Goal: Check status: Check status

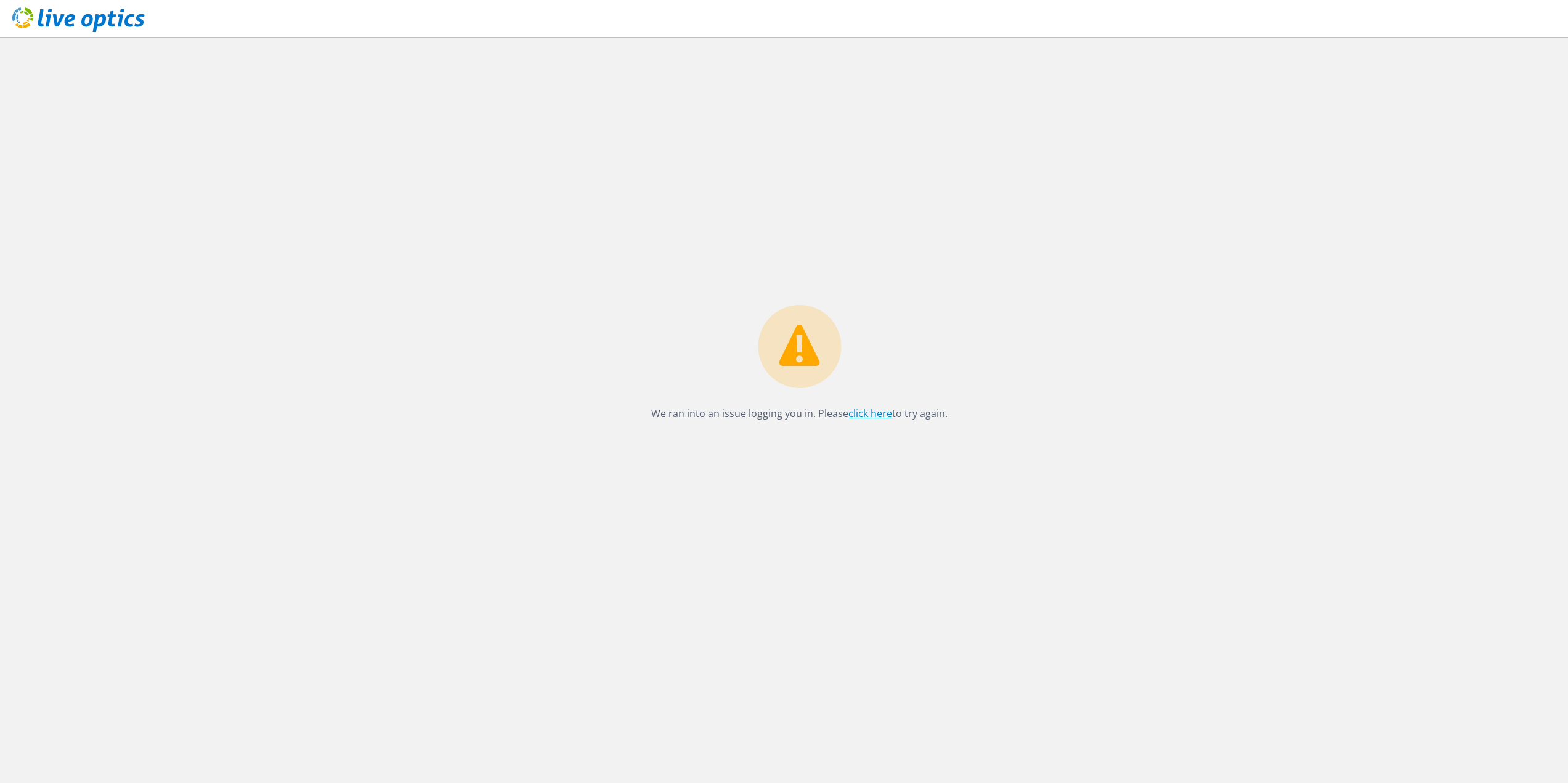
click at [854, 409] on link "click here" at bounding box center [870, 413] width 44 height 13
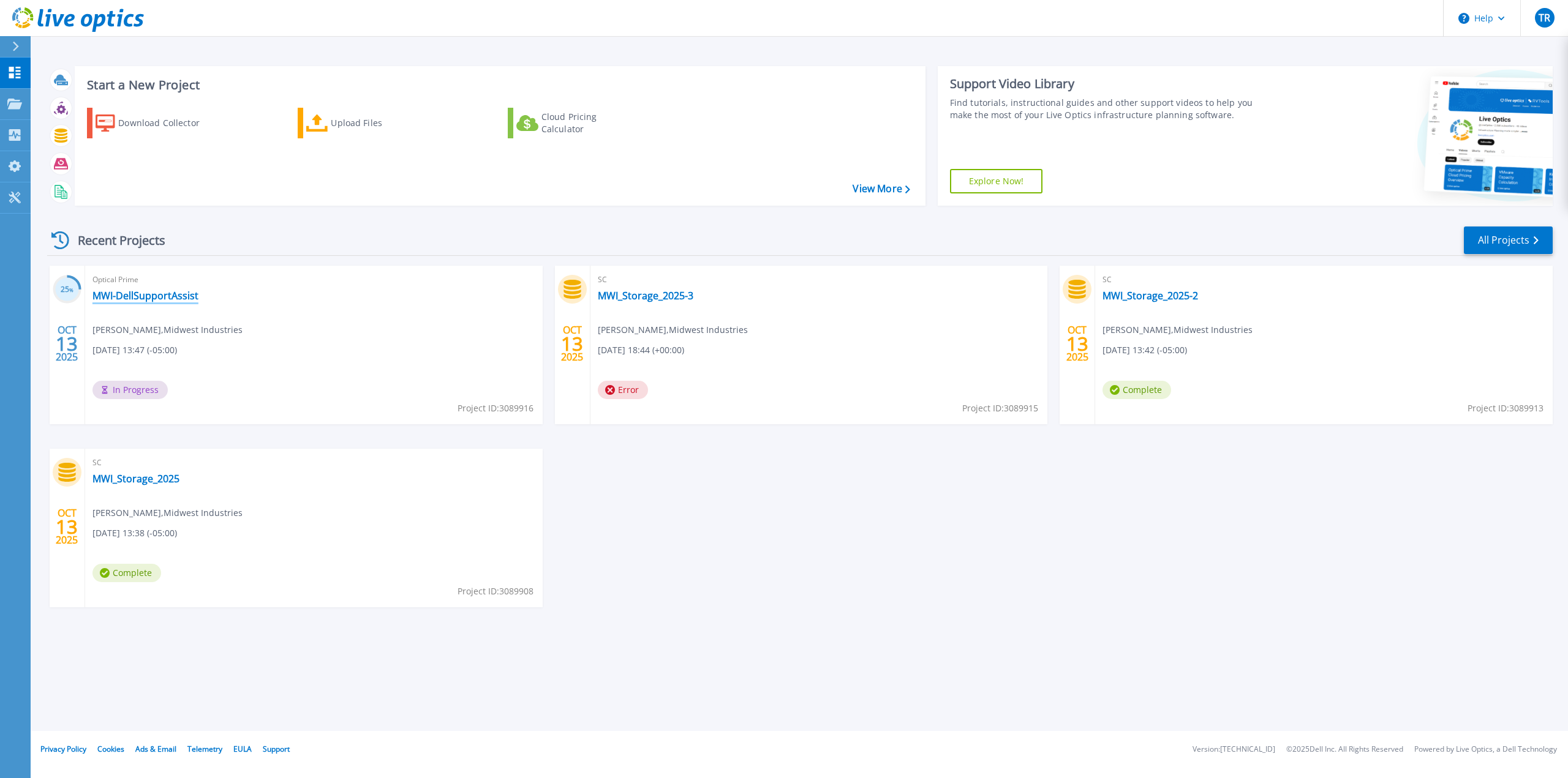
click at [155, 295] on link "MWI-DellSupportAssist" at bounding box center [145, 296] width 106 height 12
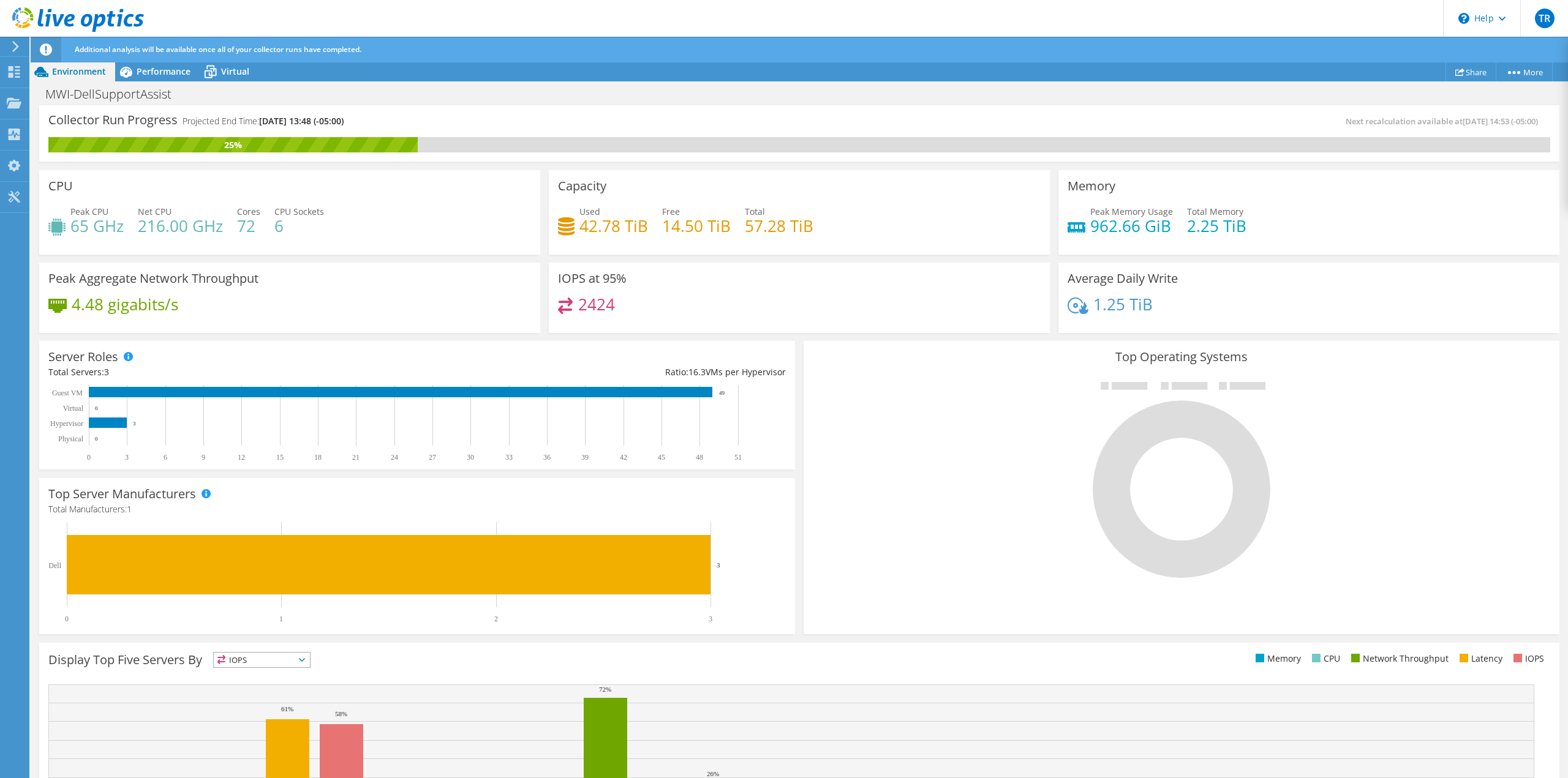
scroll to position [111, 0]
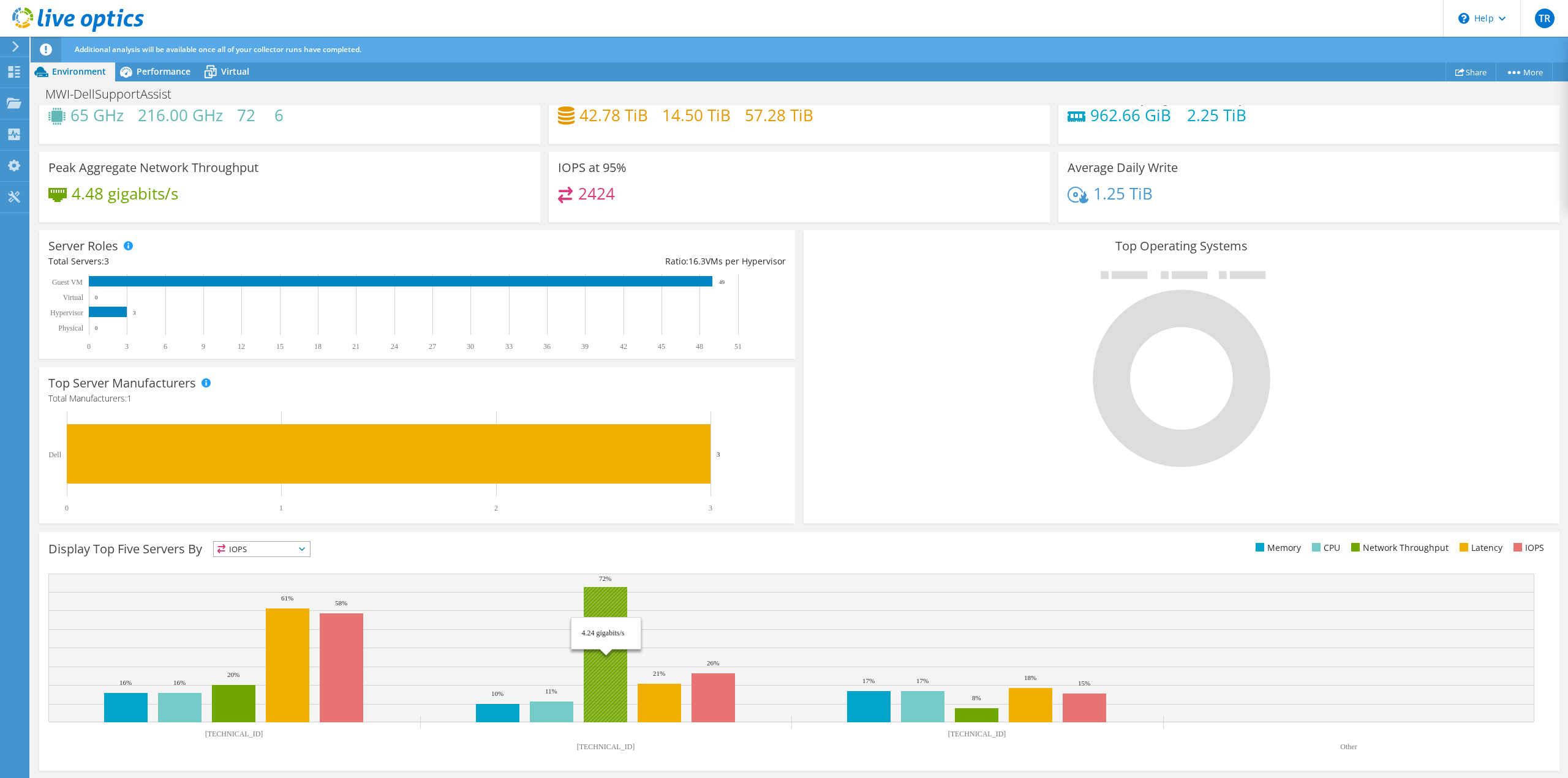
click at [626, 604] on rect at bounding box center [605, 655] width 43 height 136
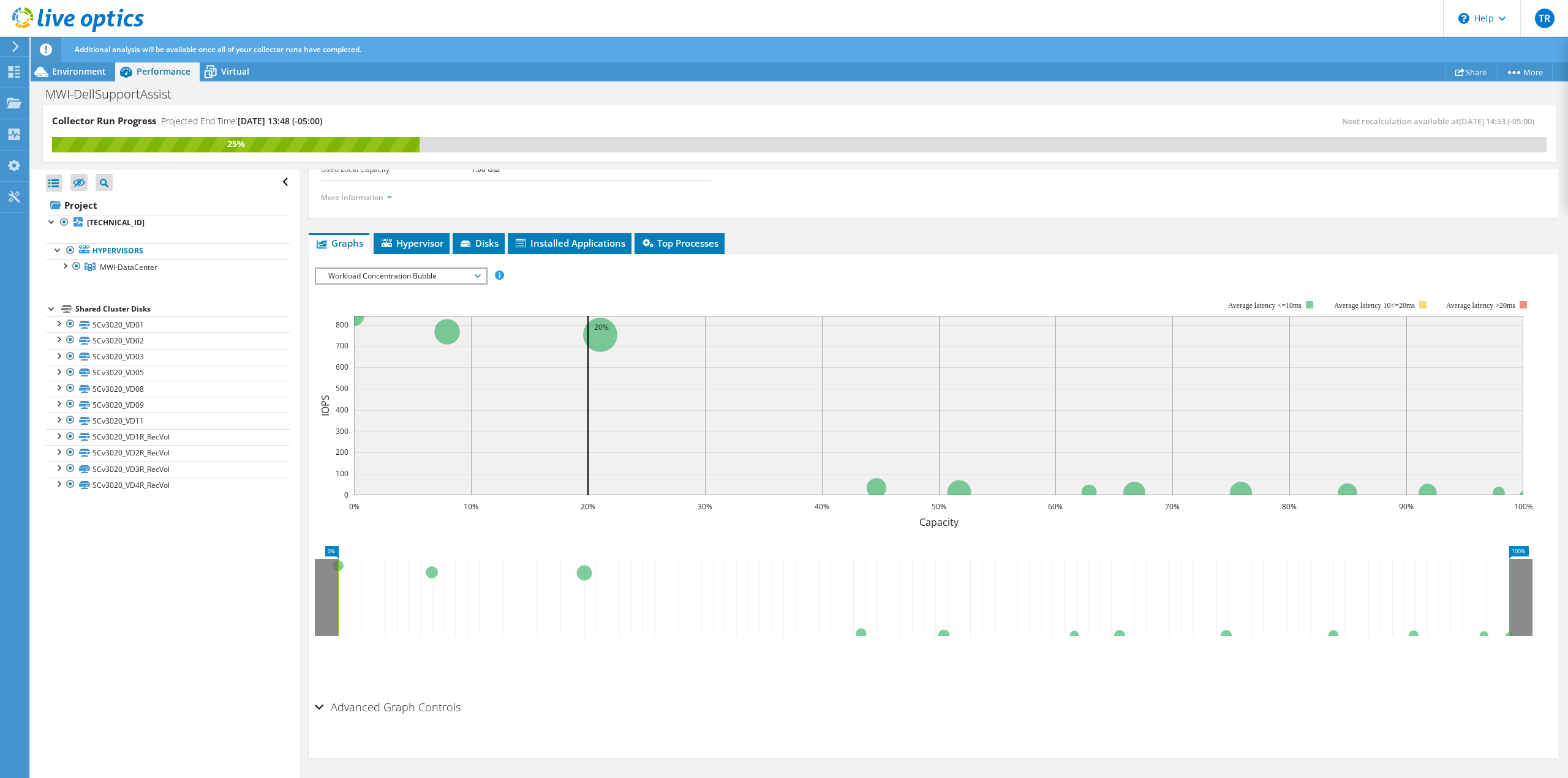
scroll to position [180, 0]
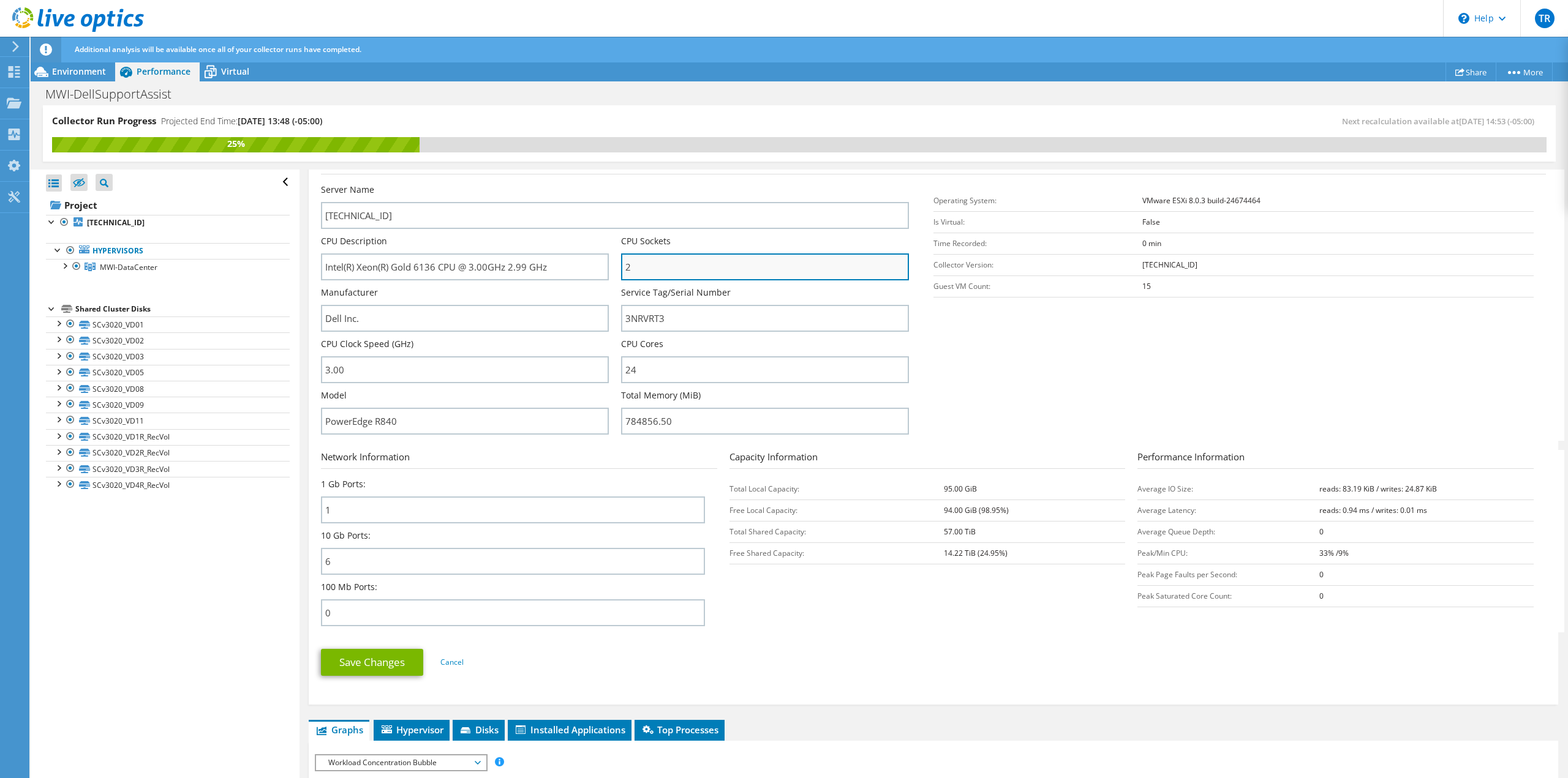
click at [800, 268] on input "2" at bounding box center [765, 267] width 288 height 27
click at [1035, 391] on section "Server Information Server Name 10.10.10.37 CPU Description Intel(R) Xeon(R) Gol…" at bounding box center [936, 298] width 1231 height 286
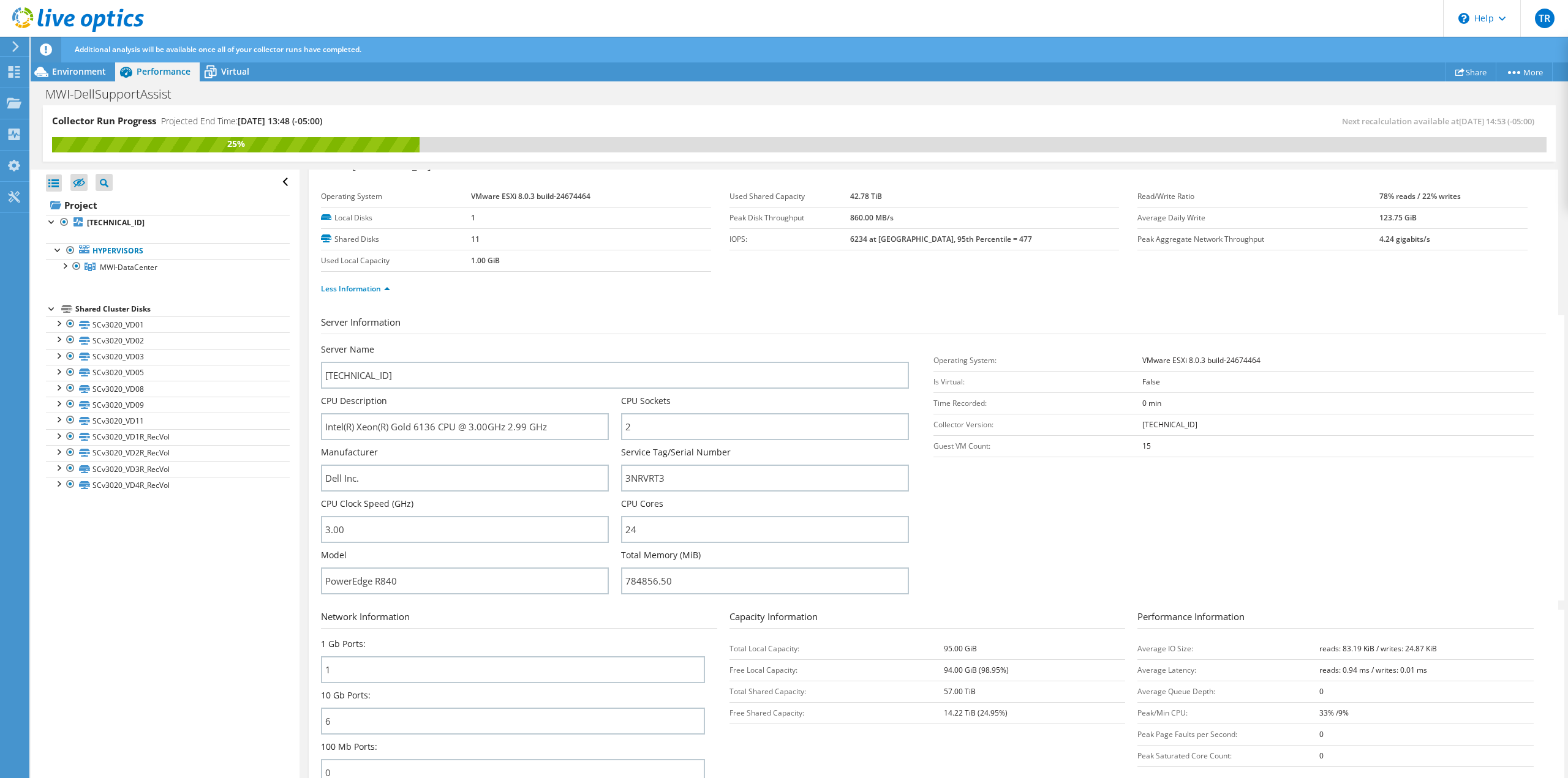
scroll to position [0, 0]
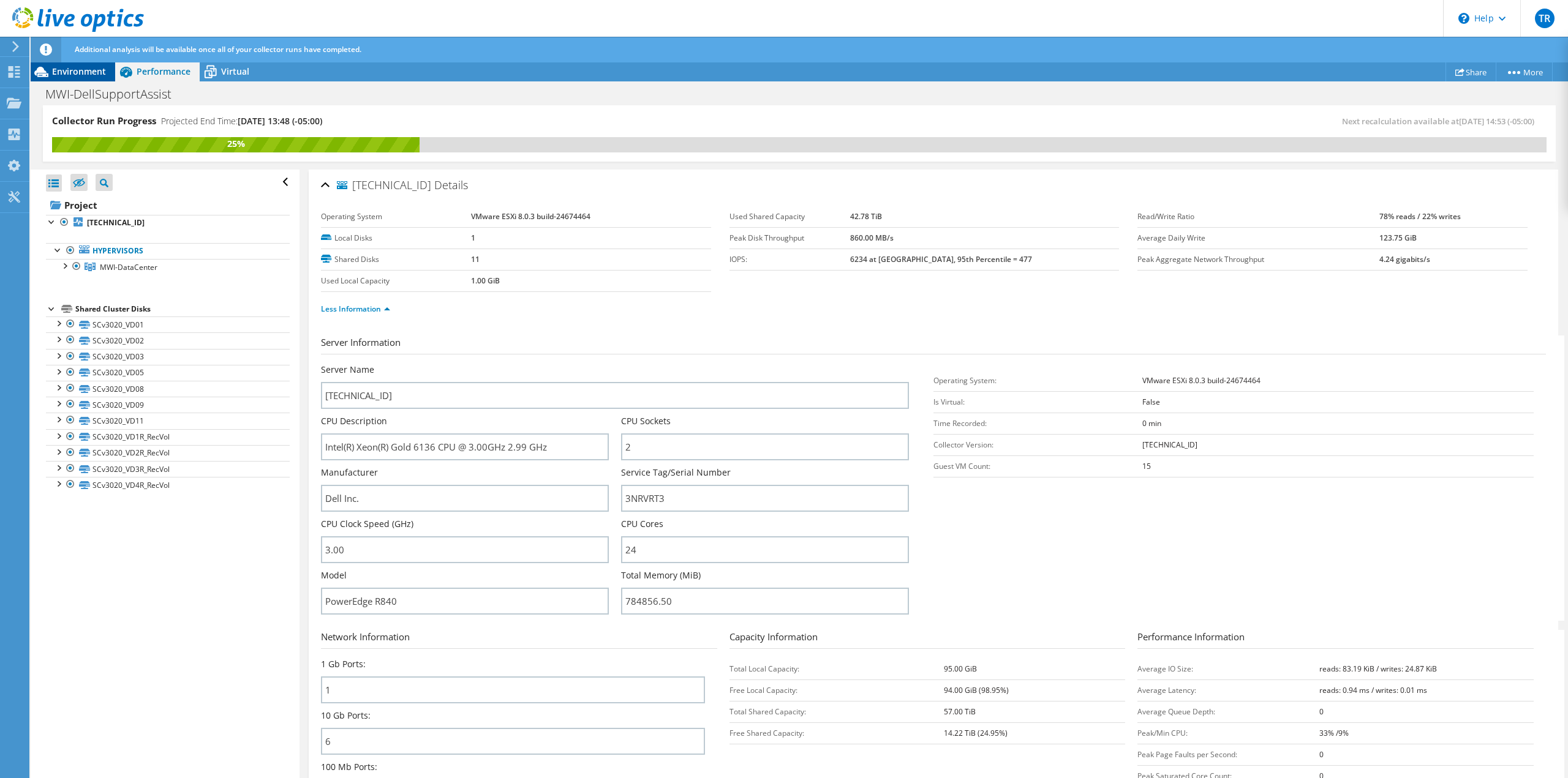
click at [83, 74] on span "Environment" at bounding box center [79, 71] width 54 height 12
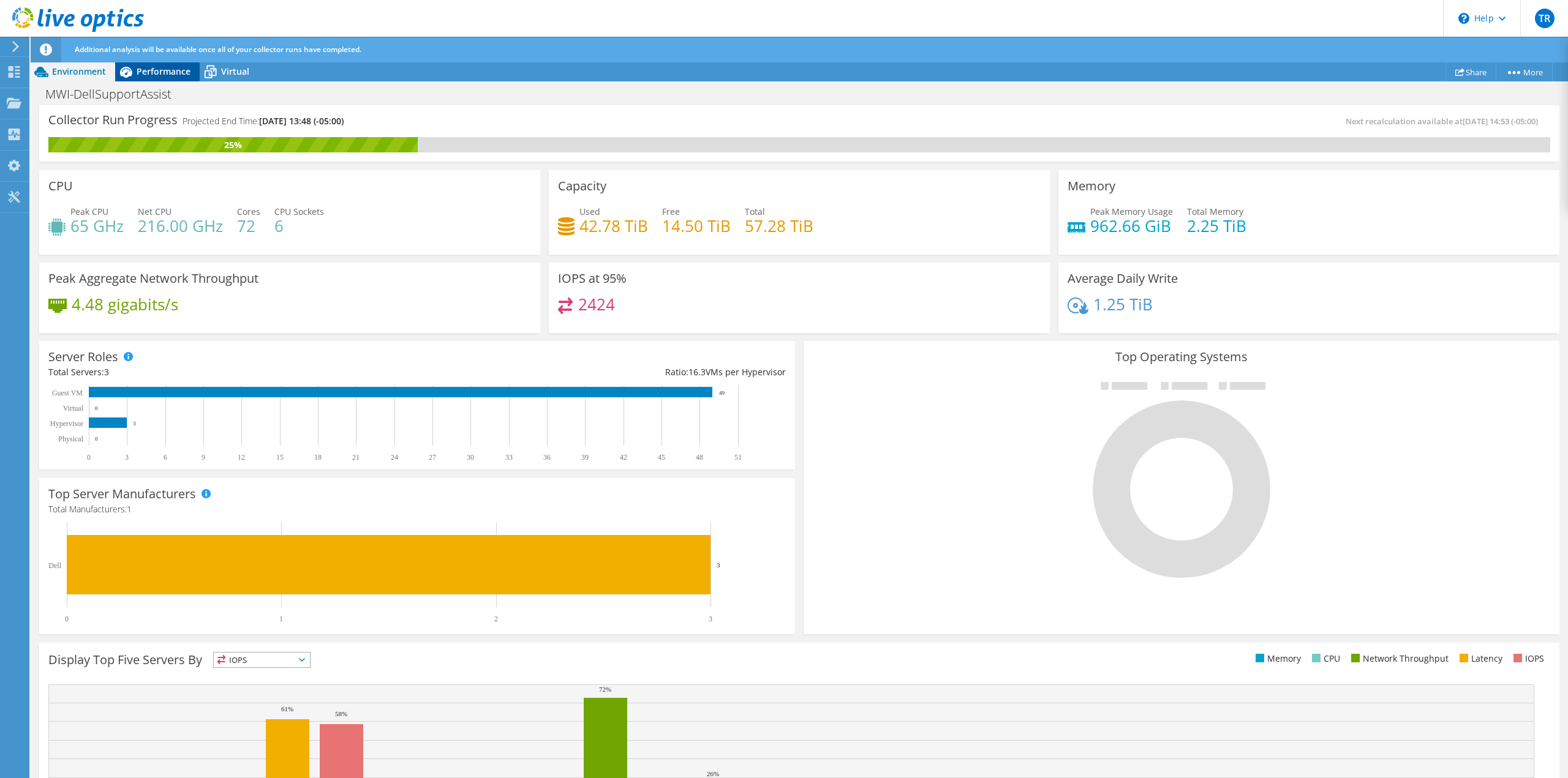
click at [131, 75] on icon at bounding box center [126, 72] width 21 height 21
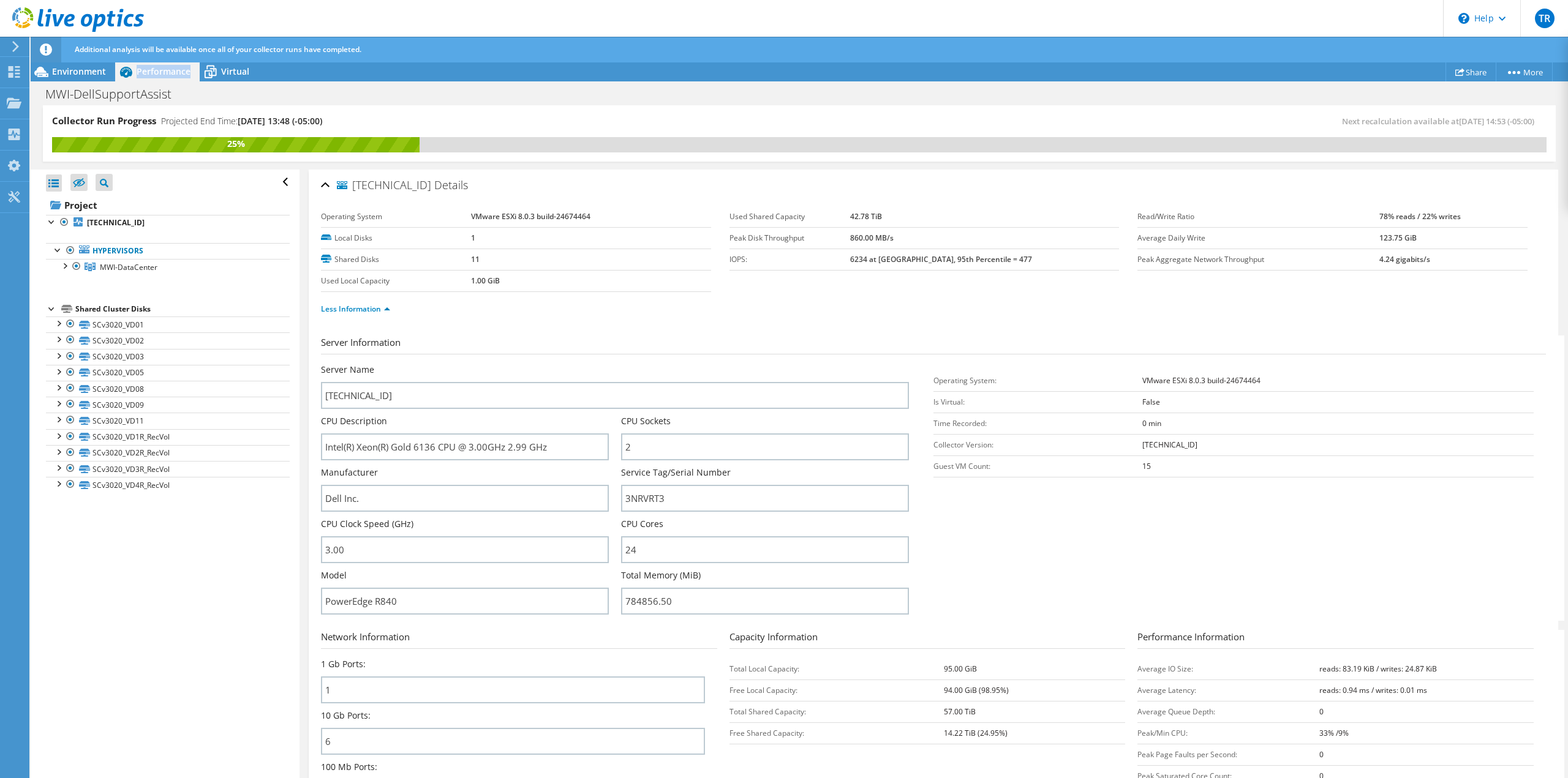
click at [131, 75] on icon at bounding box center [126, 72] width 21 height 21
click at [211, 71] on icon at bounding box center [211, 73] width 12 height 10
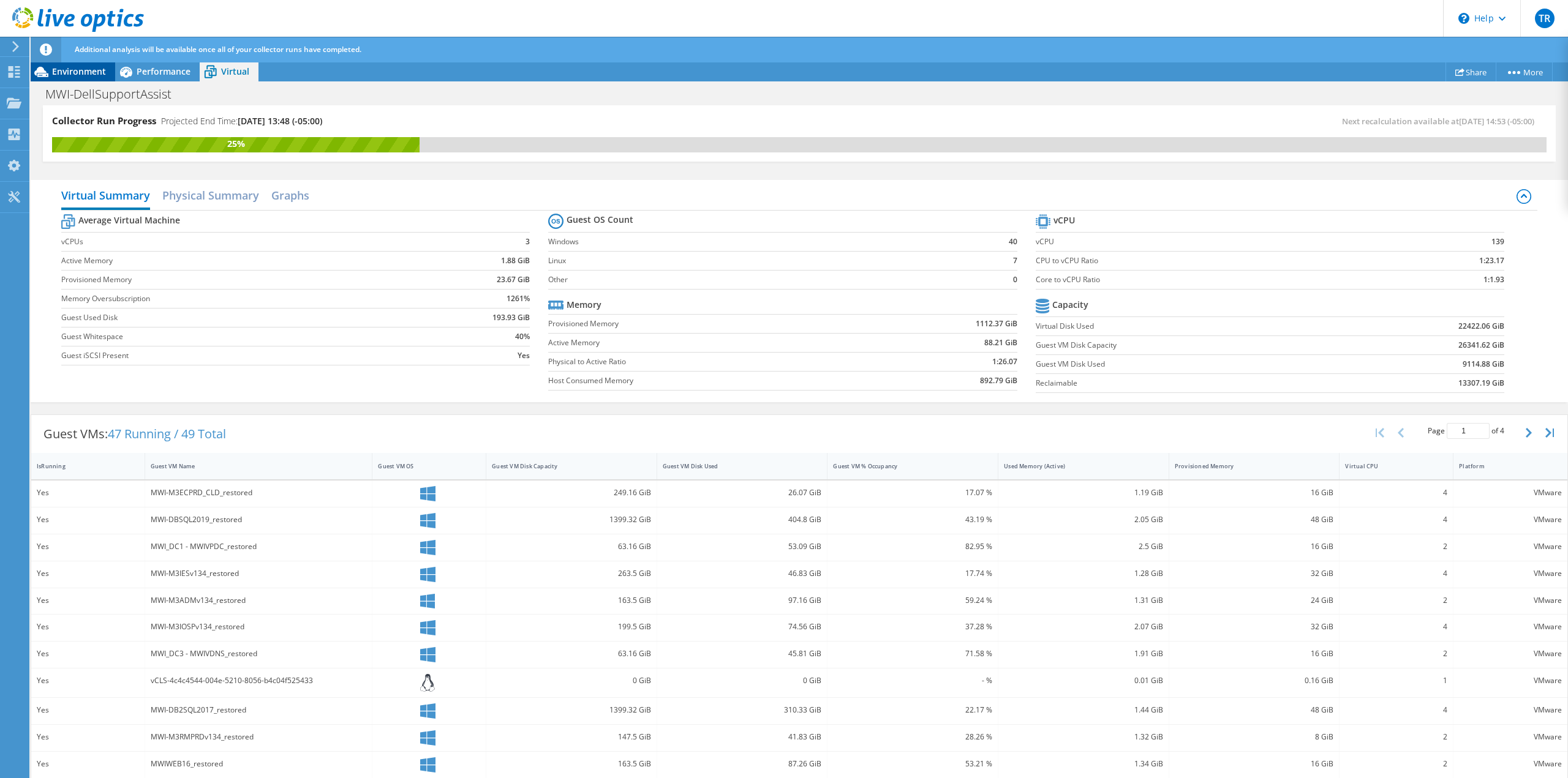
click at [86, 69] on span "Environment" at bounding box center [79, 71] width 54 height 12
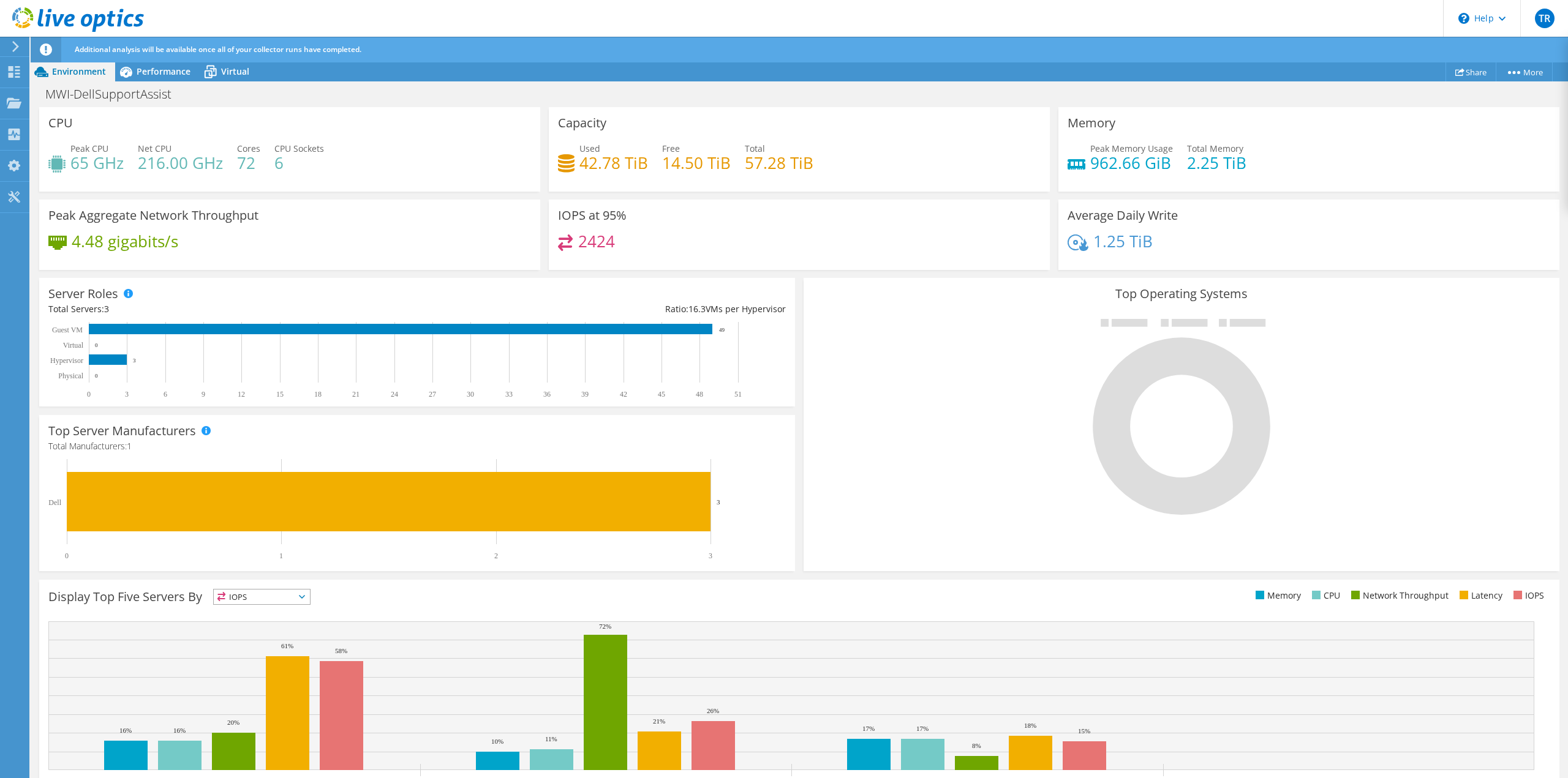
scroll to position [111, 0]
